Goal: Information Seeking & Learning: Understand process/instructions

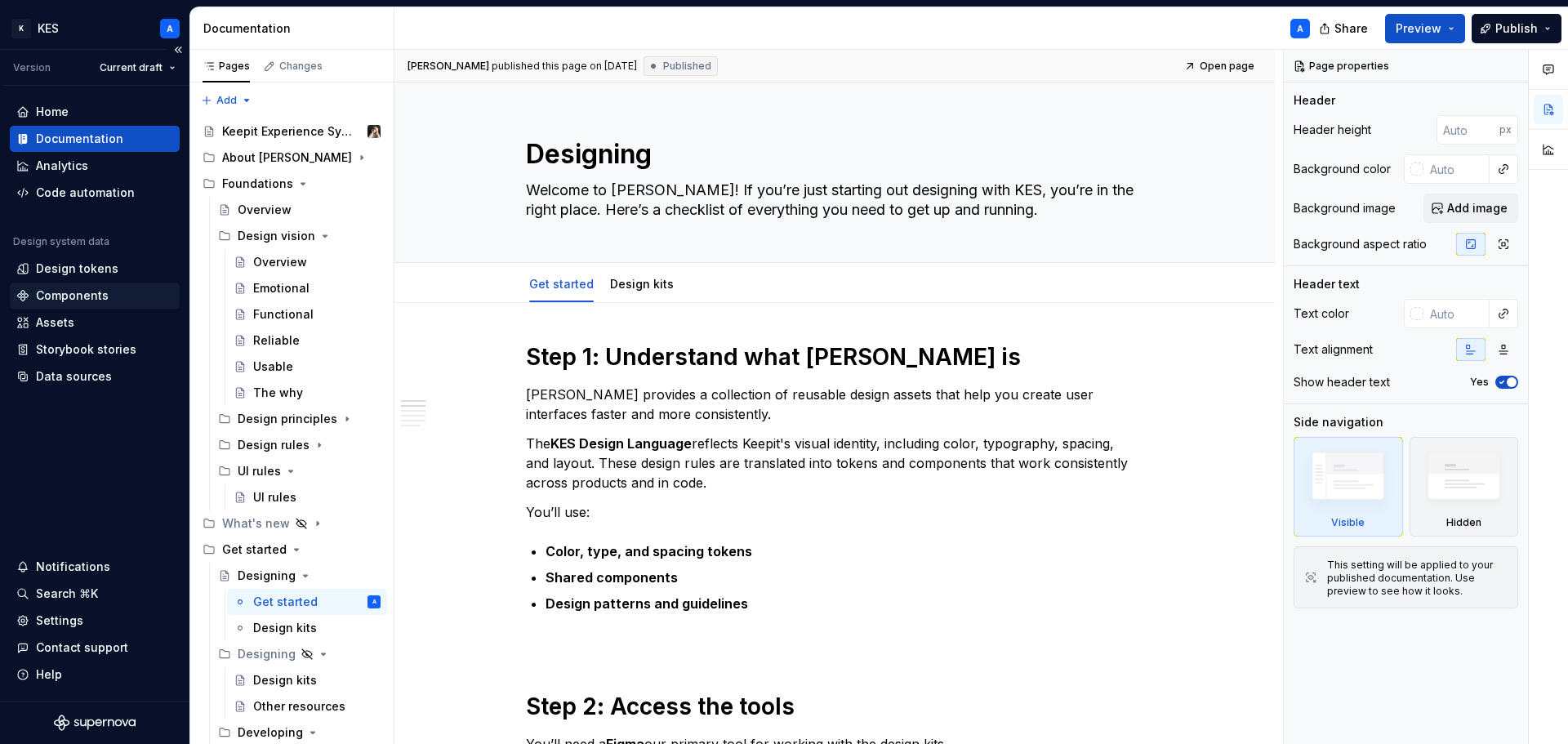
click at [101, 293] on div "Components" at bounding box center [72, 296] width 73 height 16
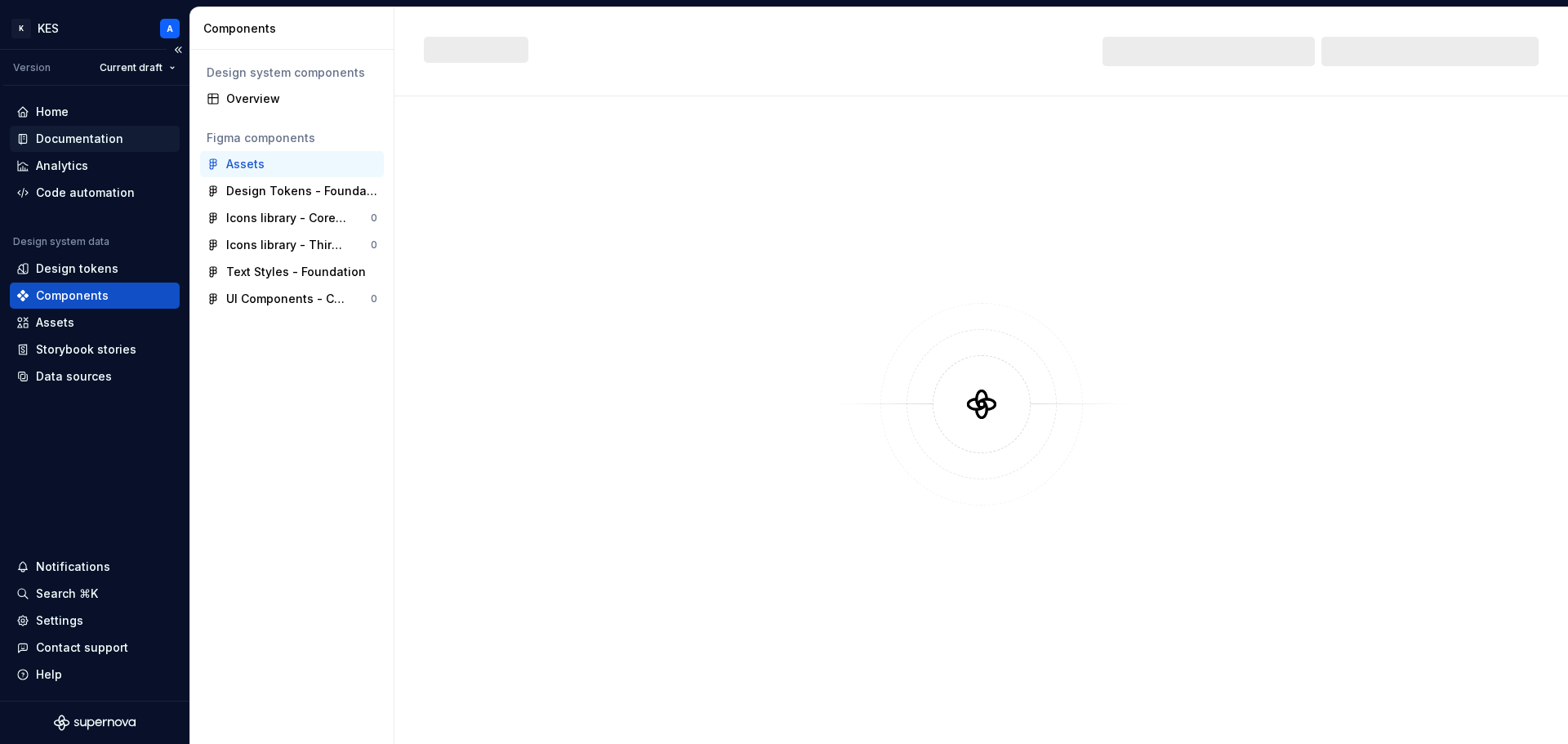
click at [92, 137] on div "Documentation" at bounding box center [79, 139] width 87 height 16
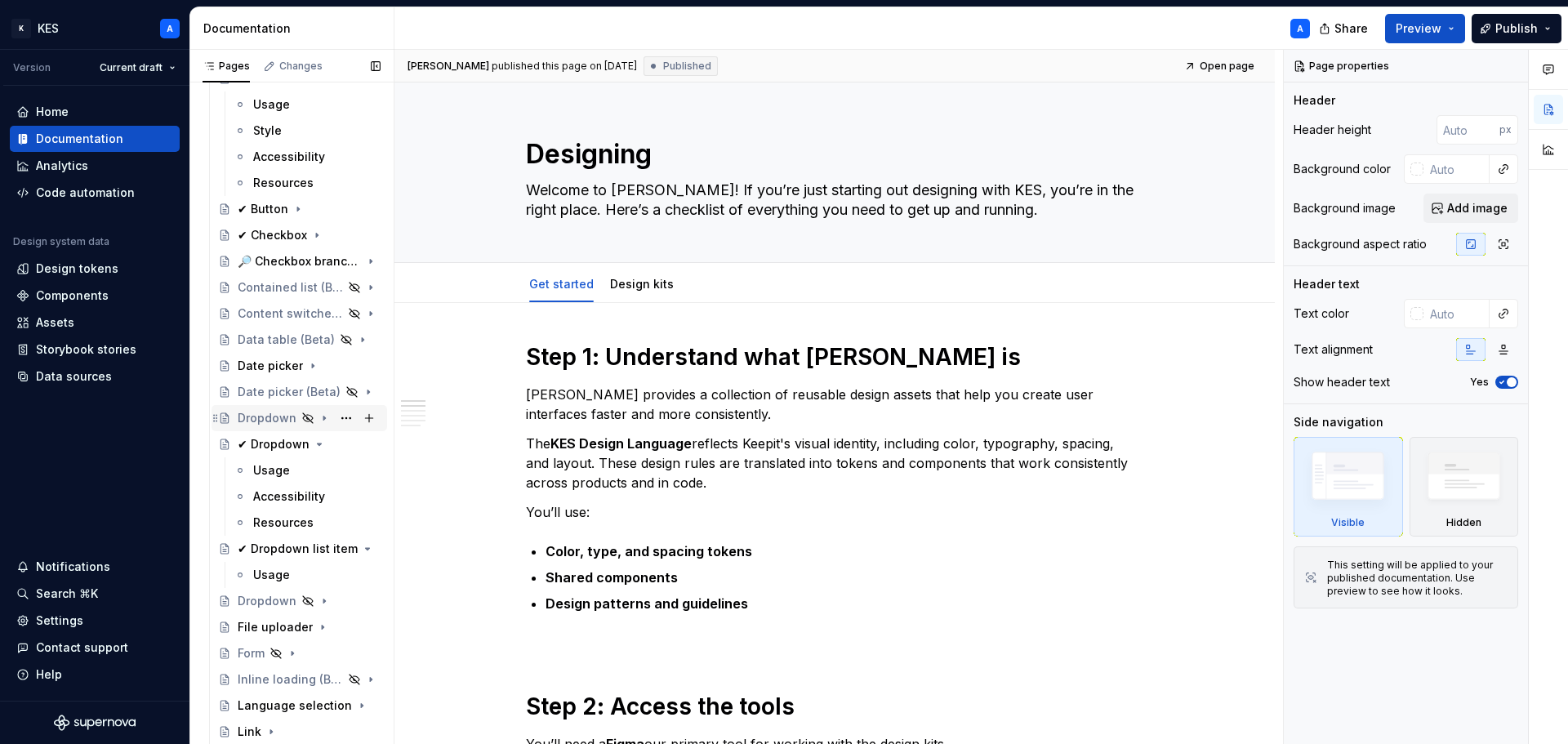
scroll to position [898, 0]
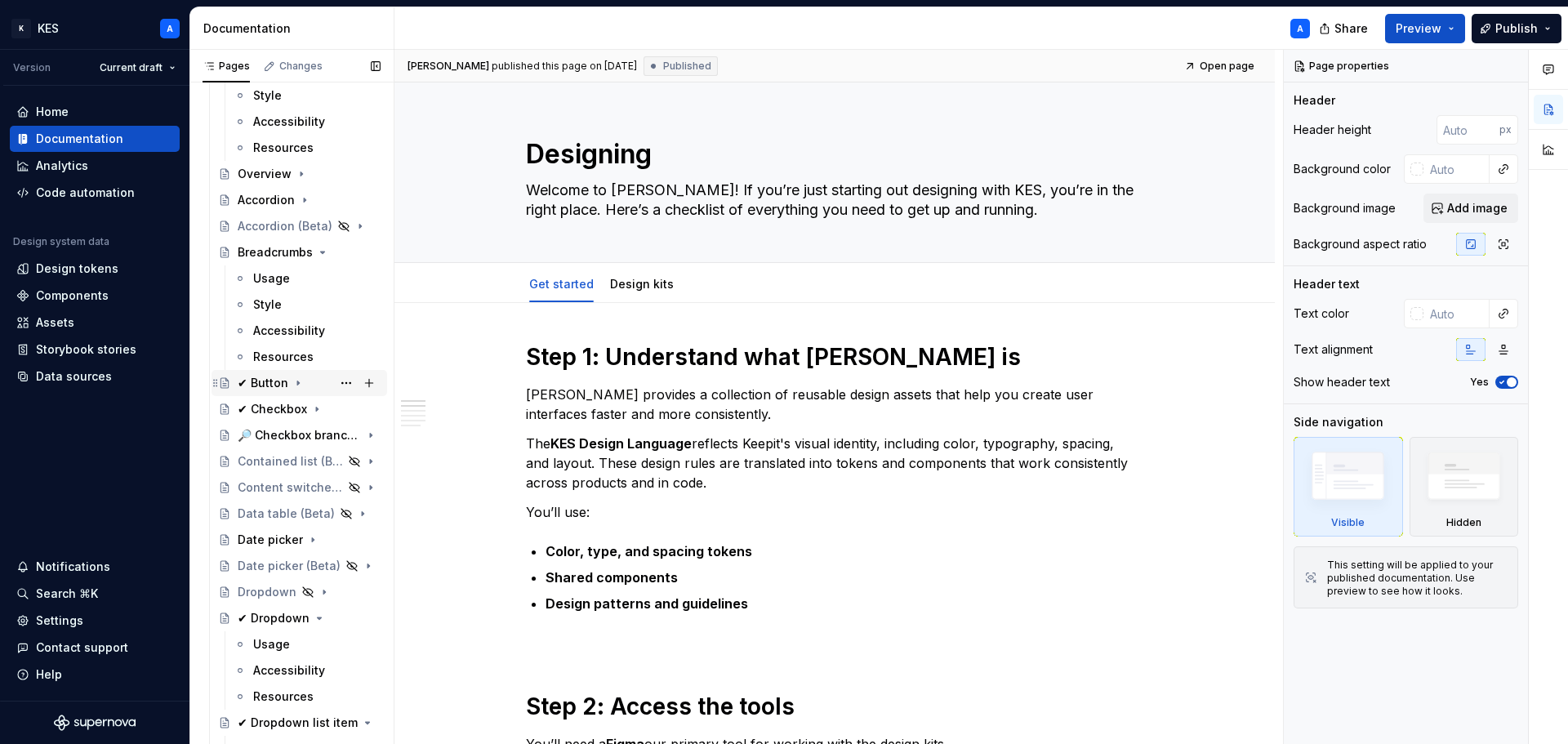
click at [295, 380] on icon "Page tree" at bounding box center [298, 382] width 13 height 13
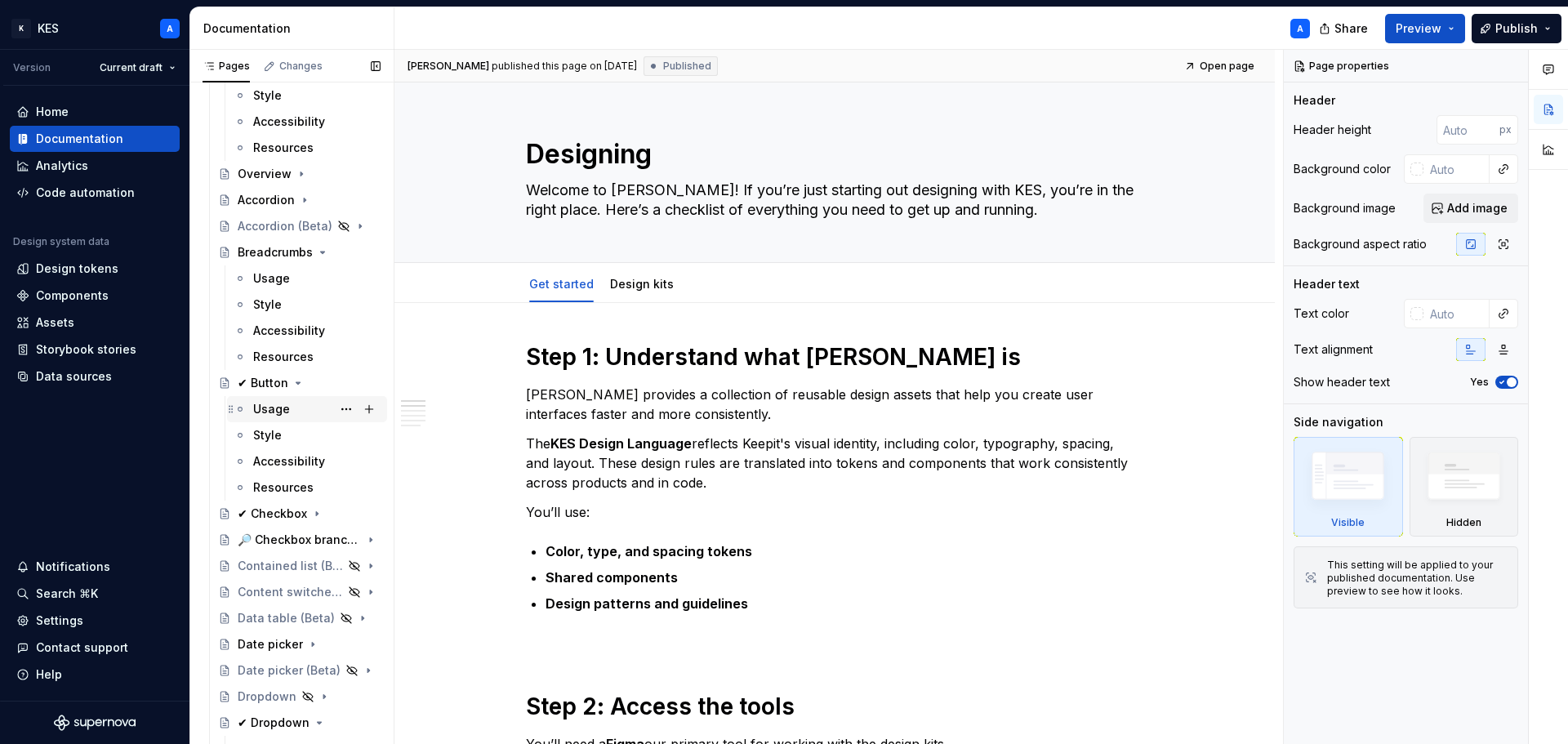
drag, startPoint x: 267, startPoint y: 411, endPoint x: 544, endPoint y: 398, distance: 277.3
click at [266, 412] on div "Usage" at bounding box center [271, 408] width 37 height 16
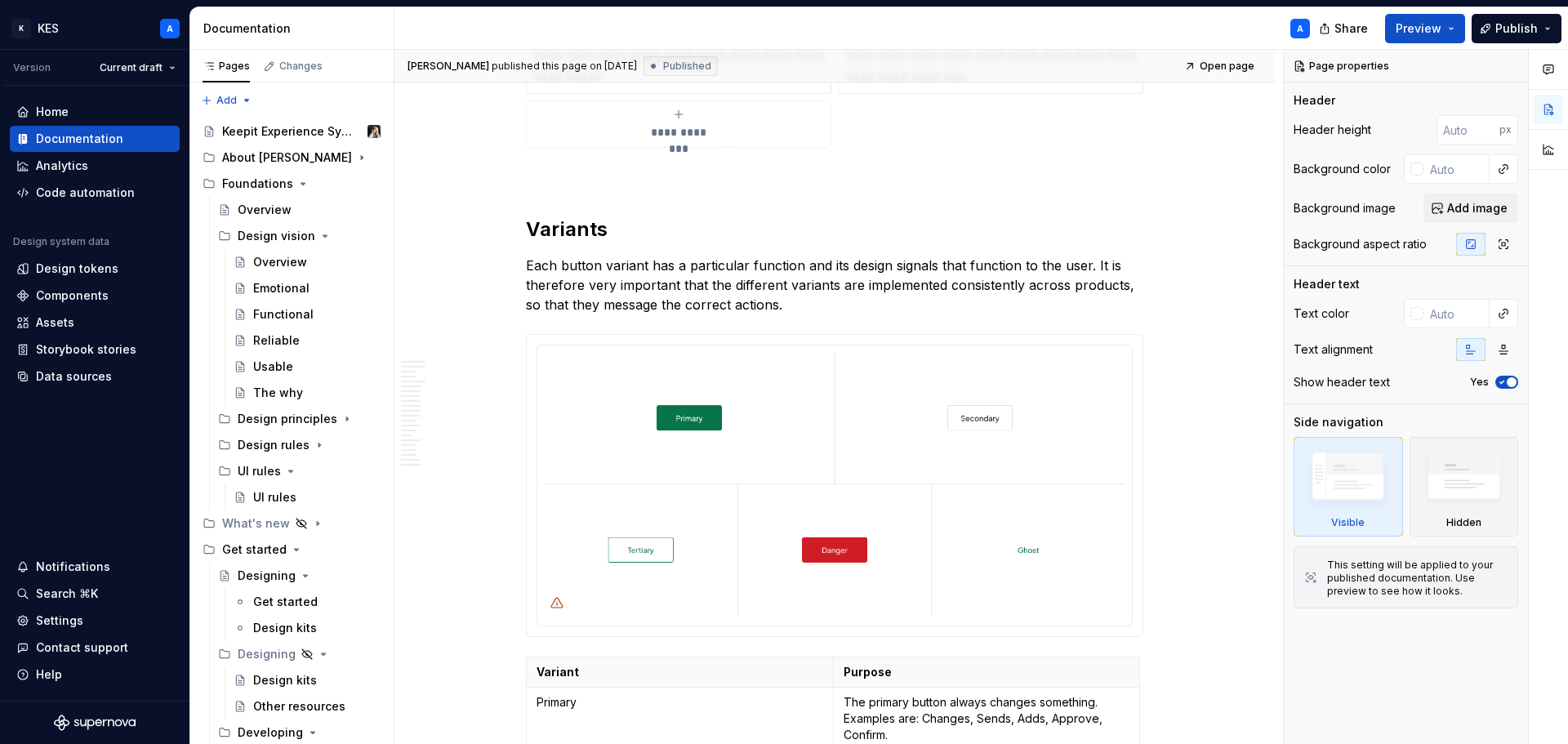
scroll to position [2989, 0]
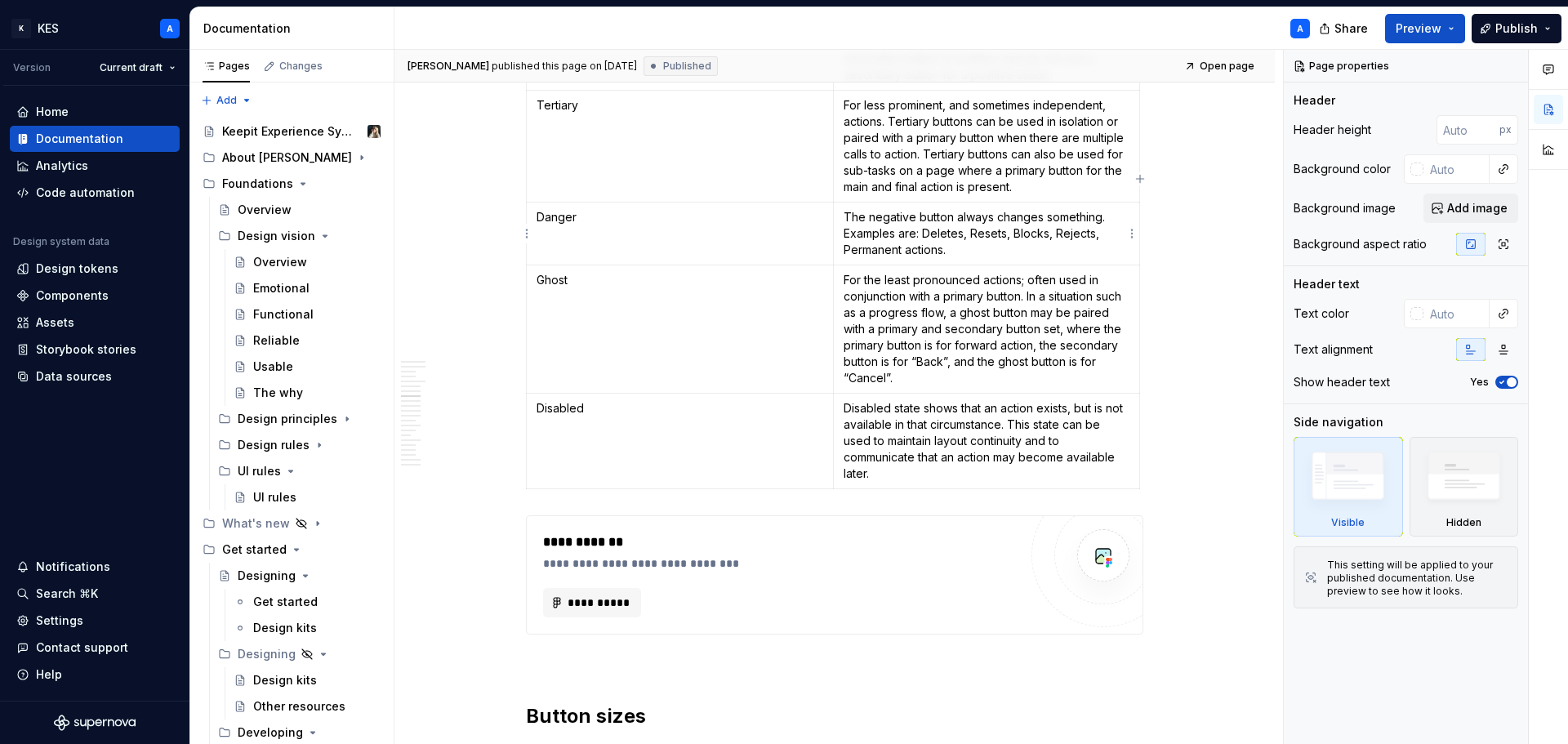
click at [979, 243] on p "The negative button always changes something. Examples are: Deletes, Resets, Bl…" at bounding box center [986, 233] width 287 height 49
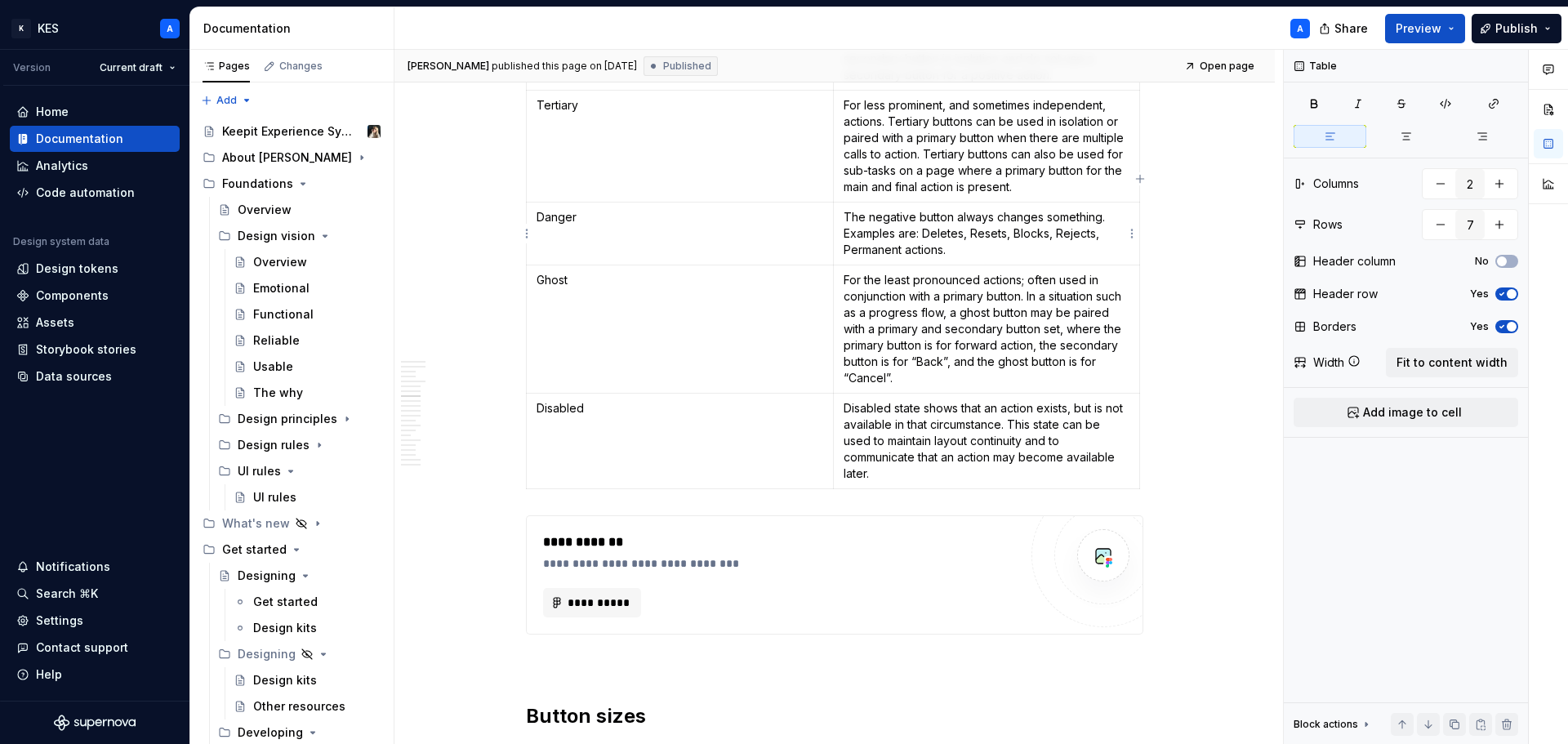
click at [979, 243] on p "The negative button always changes something. Examples are: Deletes, Resets, Bl…" at bounding box center [986, 233] width 287 height 49
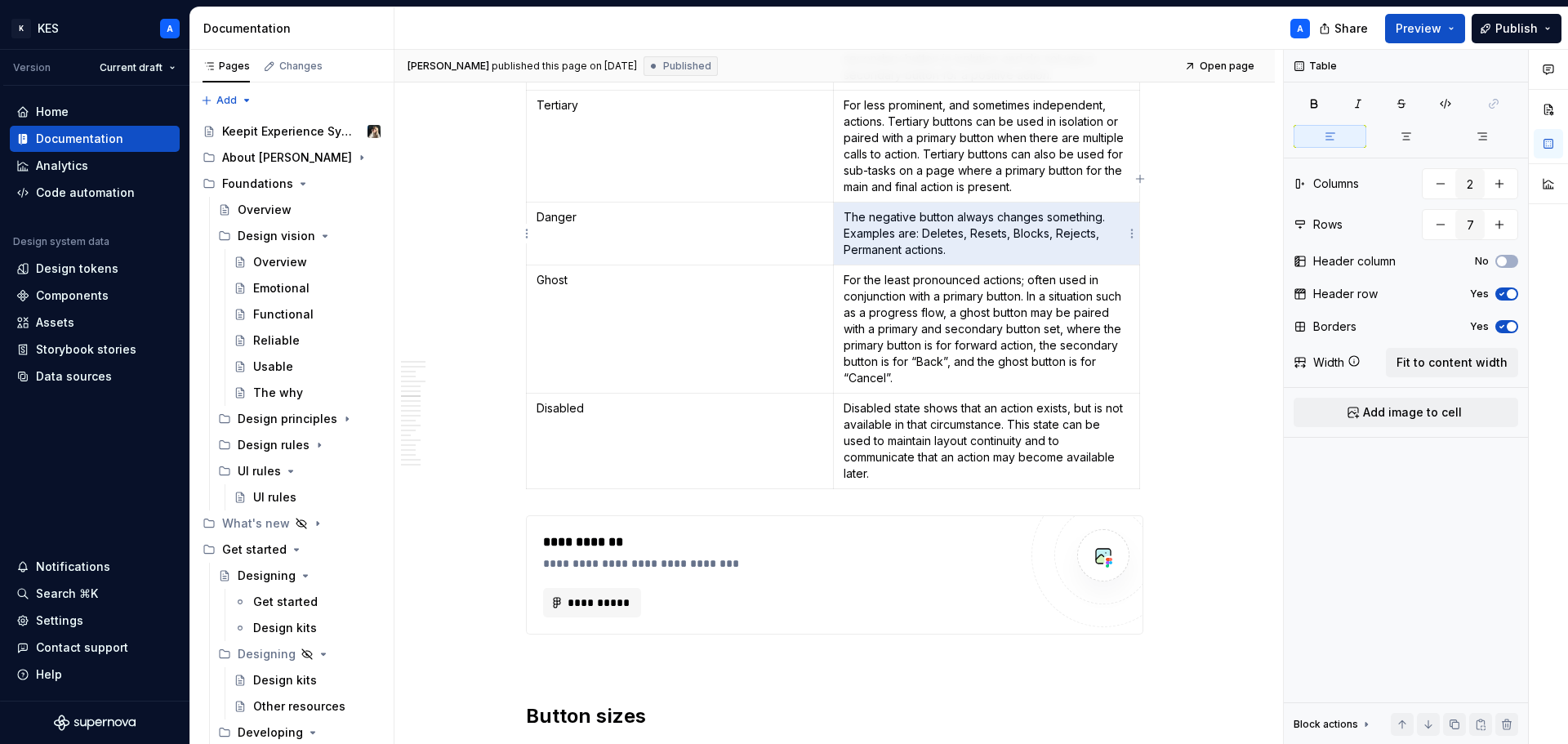
click at [979, 243] on p "The negative button always changes something. Examples are: Deletes, Resets, Bl…" at bounding box center [986, 233] width 287 height 49
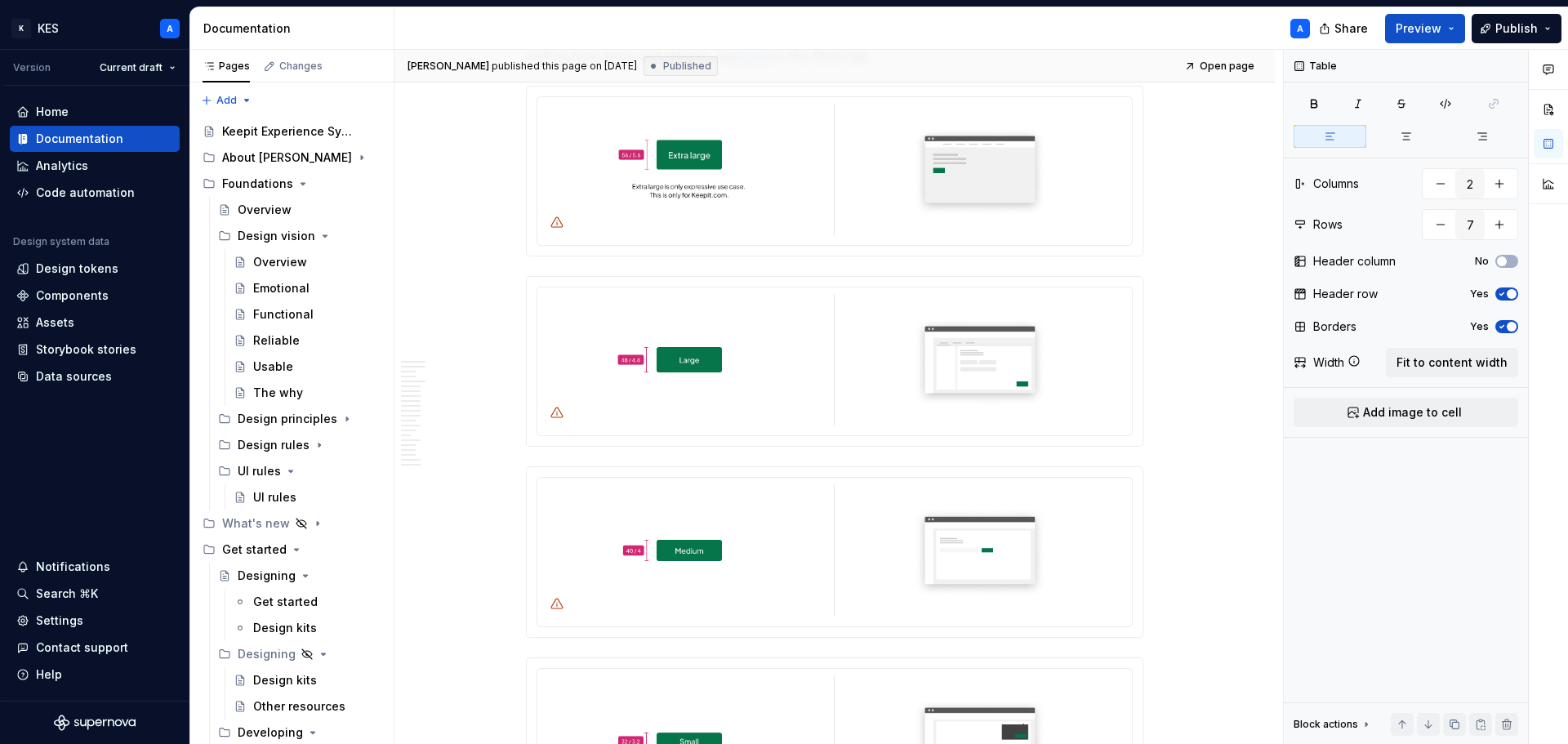
scroll to position [3752, 0]
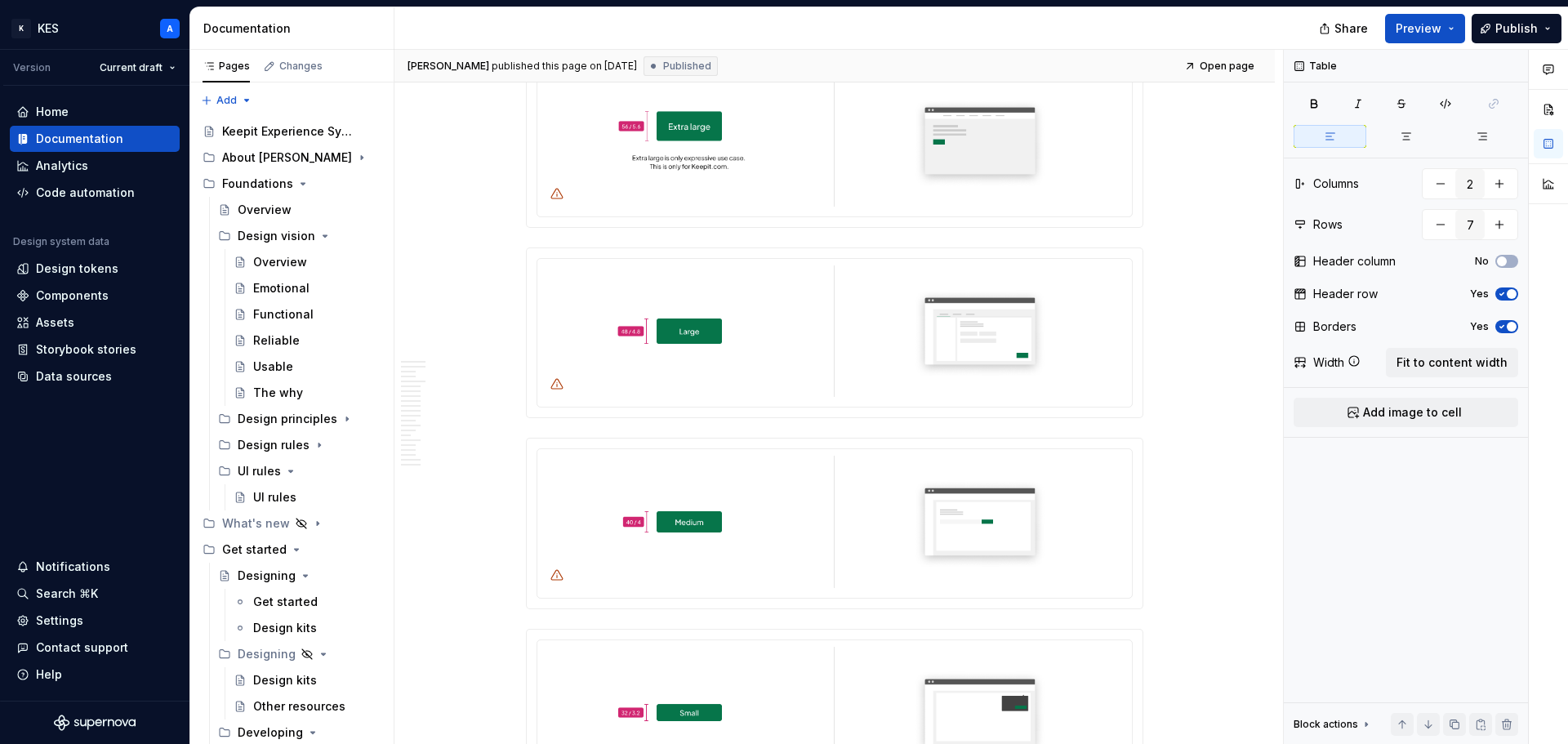
type textarea "*"
